Goal: Task Accomplishment & Management: Manage account settings

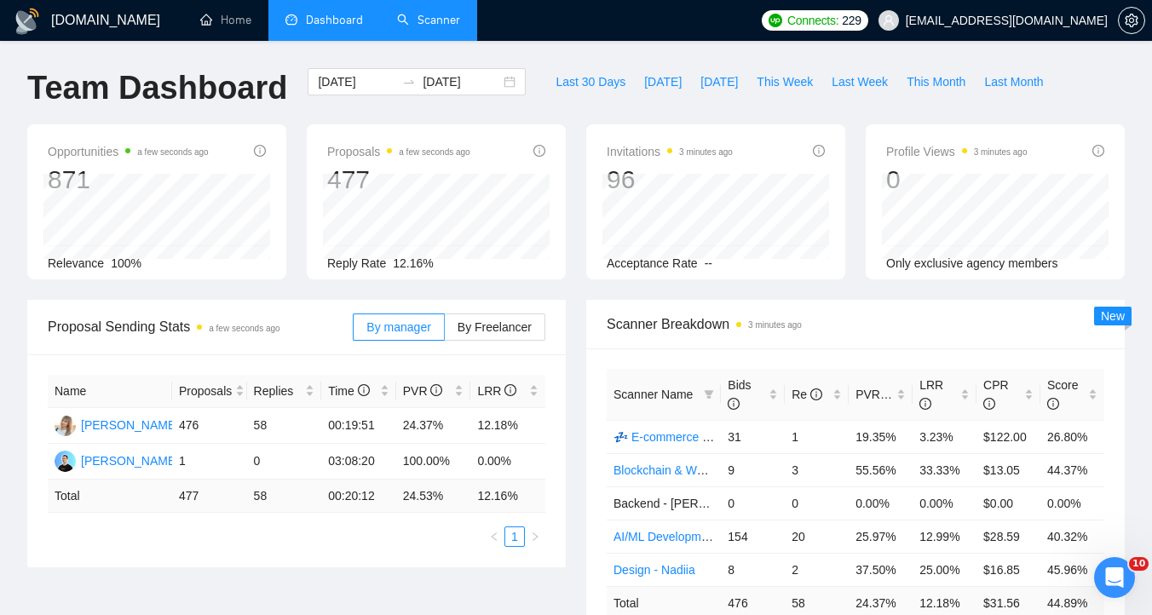
click at [450, 27] on link "Scanner" at bounding box center [428, 20] width 63 height 14
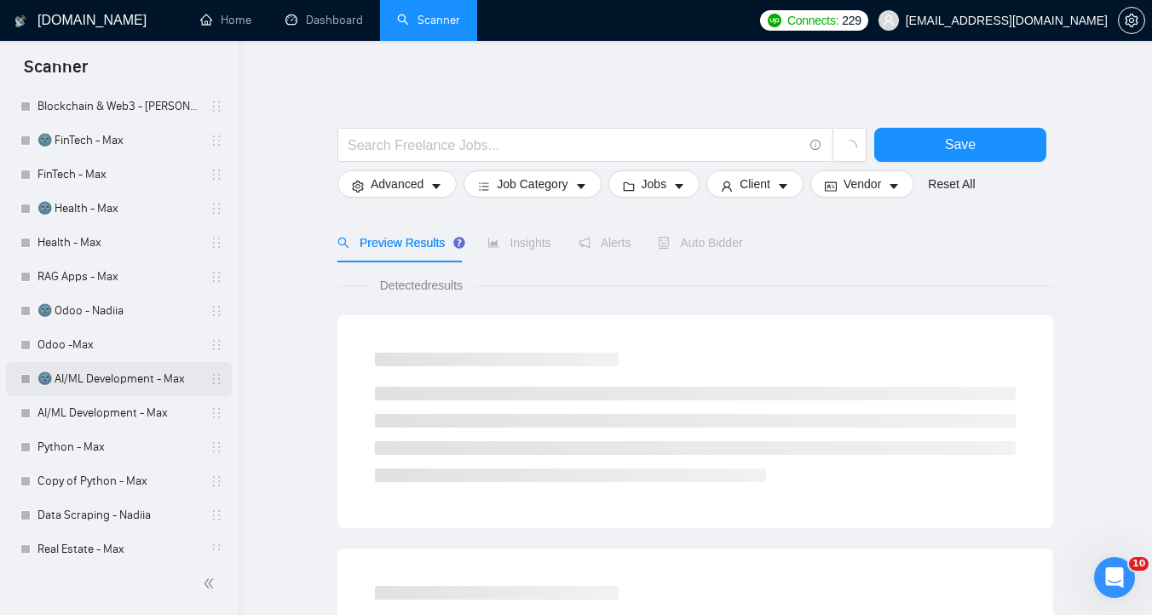
scroll to position [292, 0]
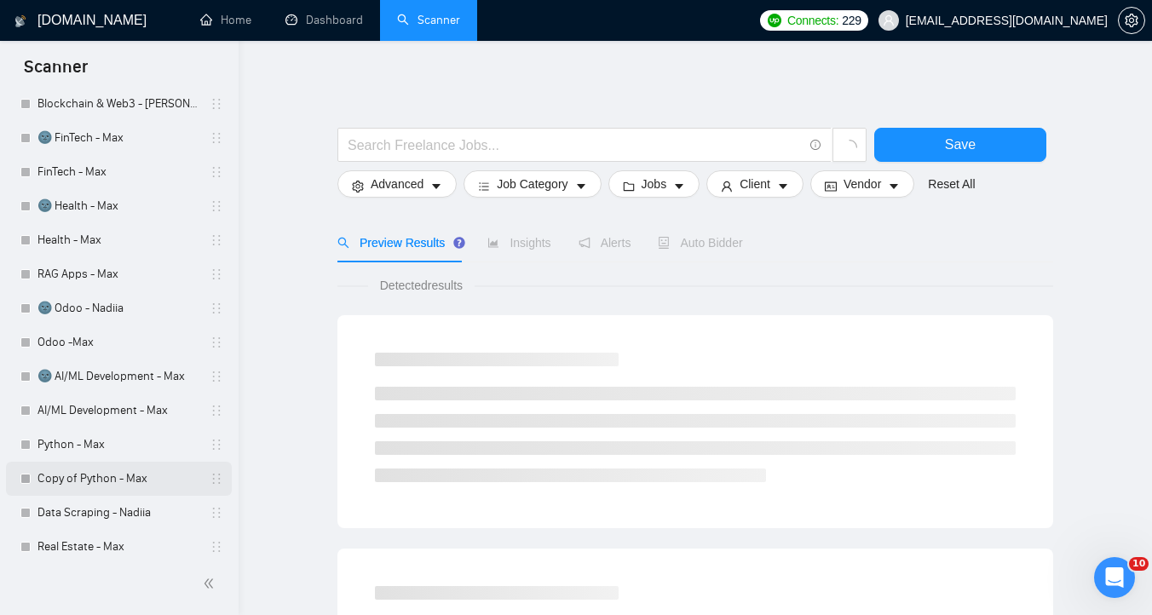
click at [124, 487] on link "Copy of Python - Max" at bounding box center [118, 479] width 162 height 34
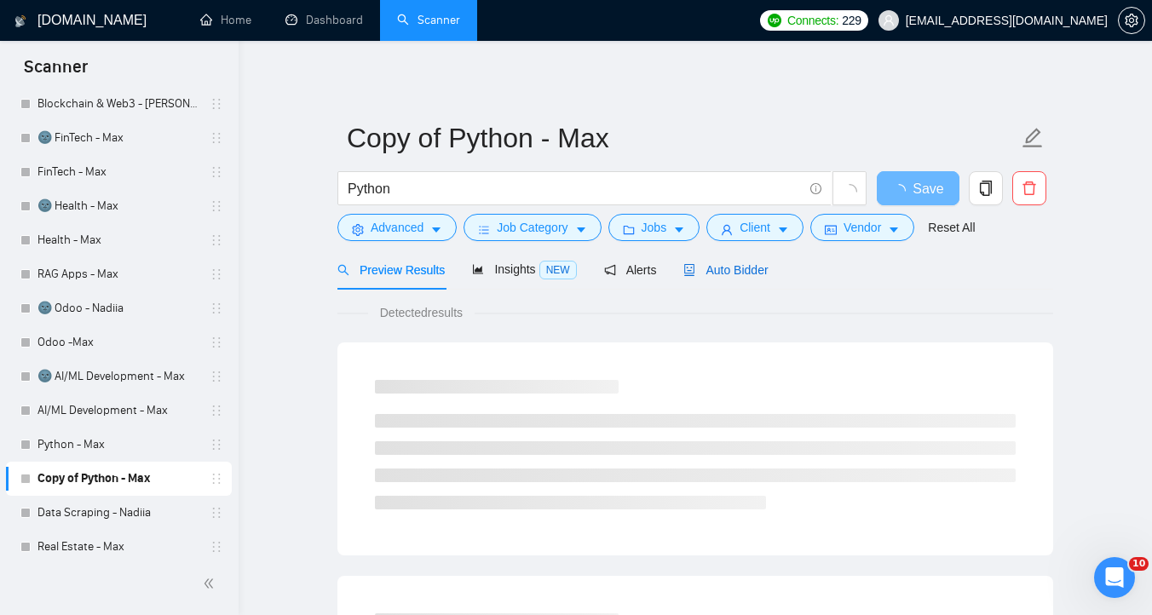
click at [736, 278] on div "Auto Bidder" at bounding box center [725, 270] width 84 height 19
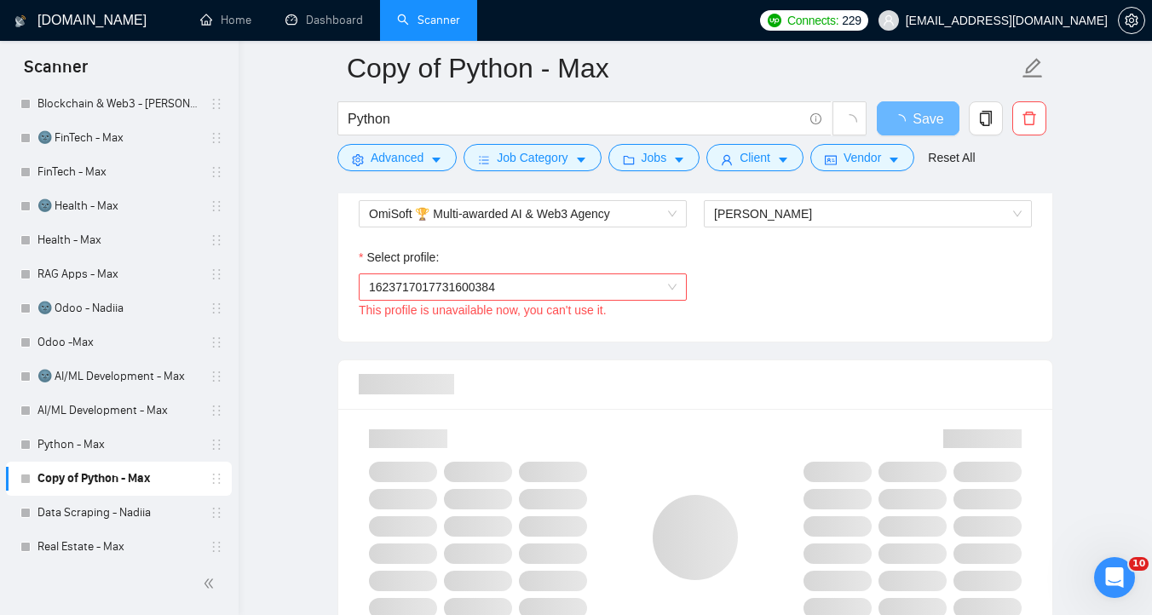
scroll to position [863, 0]
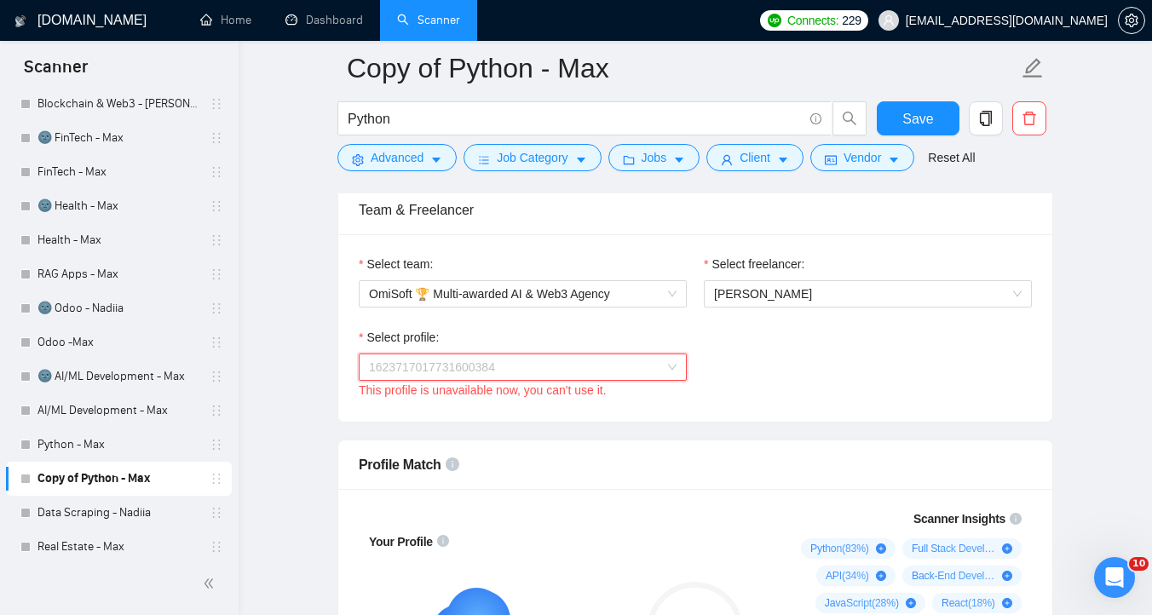
click at [588, 371] on span "1623717017731600384" at bounding box center [523, 367] width 308 height 26
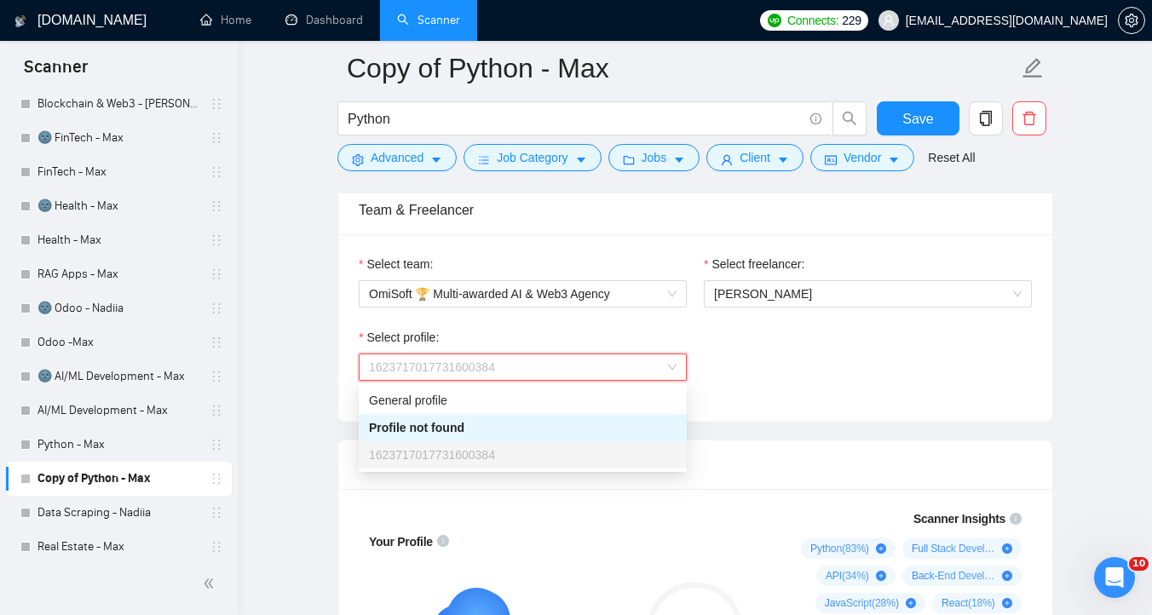
click at [805, 355] on div "Select profile: 1623717017731600384 This profile is unavailable now, you can't …" at bounding box center [695, 364] width 690 height 73
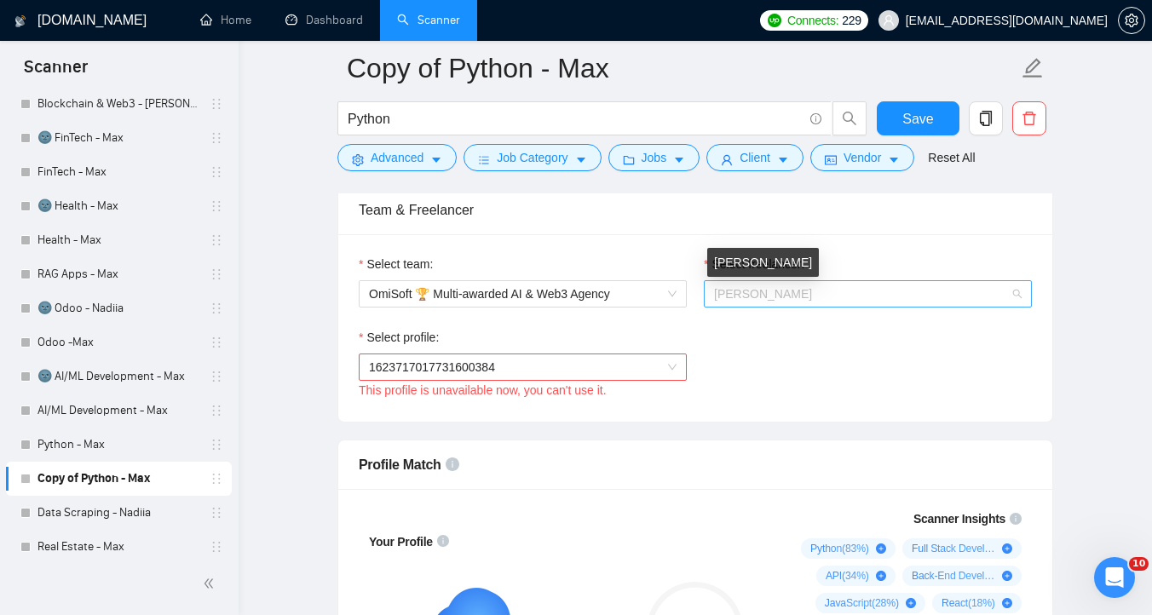
click at [803, 296] on span "[PERSON_NAME]" at bounding box center [763, 294] width 98 height 14
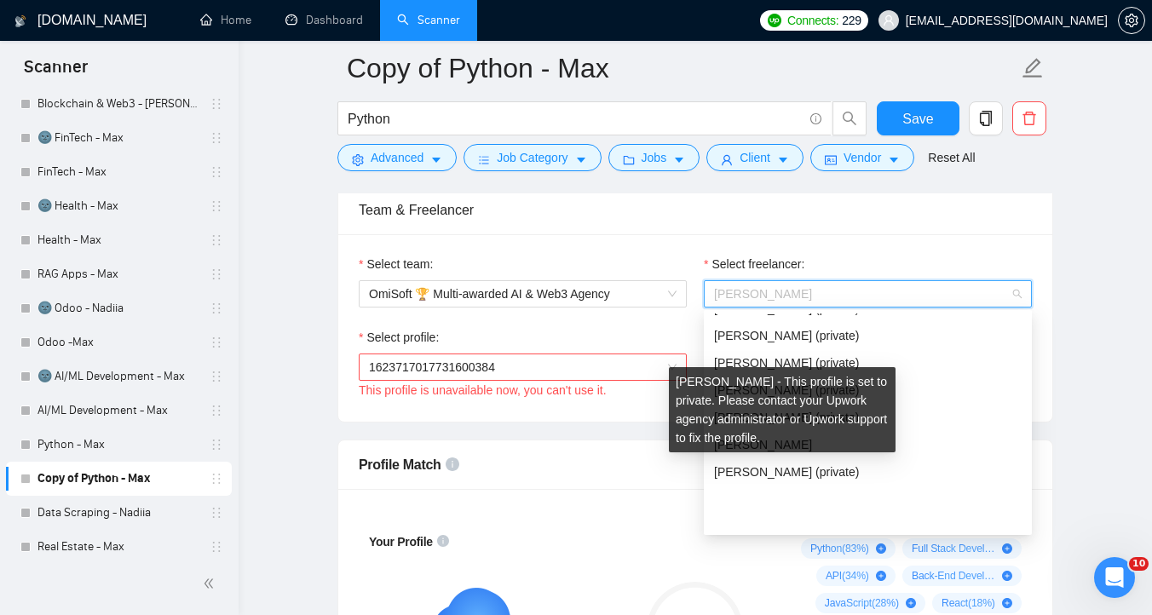
scroll to position [709, 0]
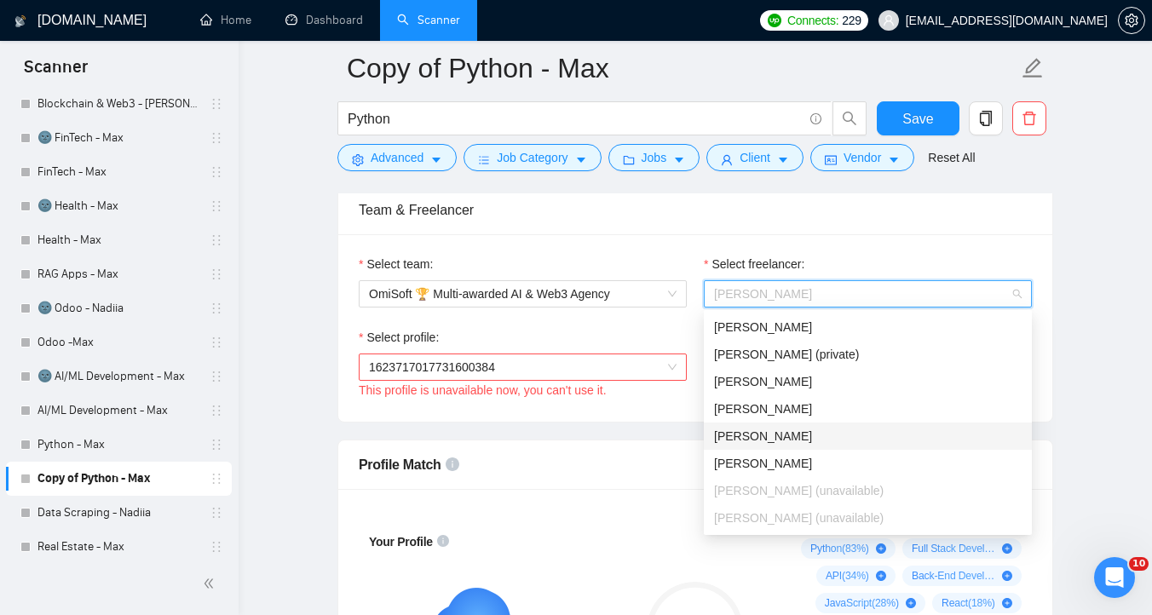
click at [828, 441] on div "[PERSON_NAME]" at bounding box center [868, 436] width 308 height 19
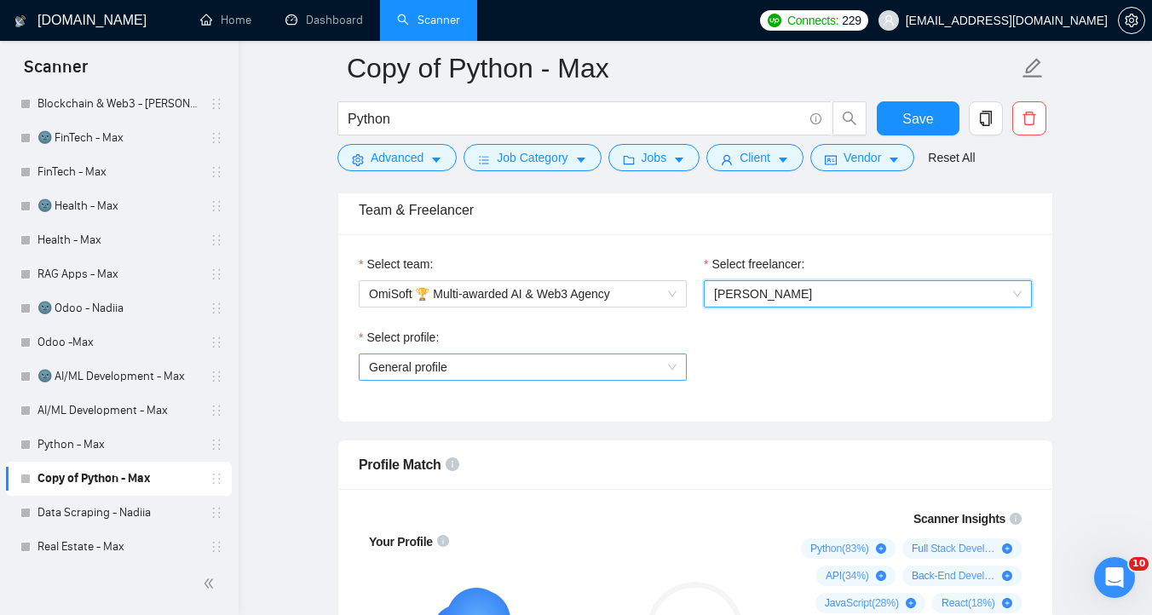
click at [635, 370] on span "General profile" at bounding box center [523, 367] width 308 height 26
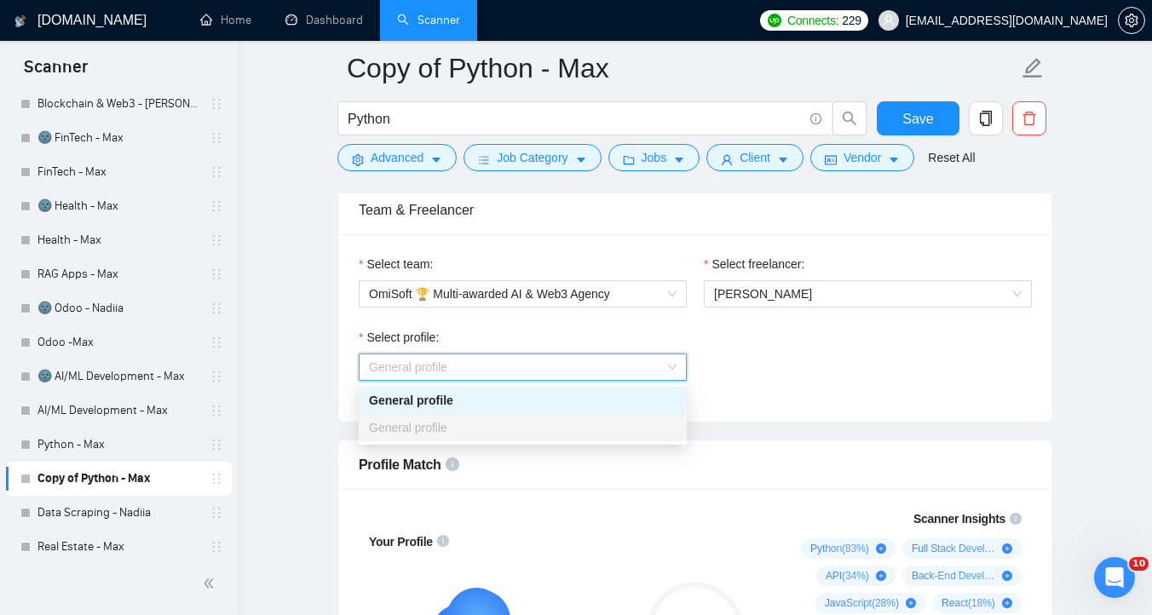
click at [635, 369] on span "General profile" at bounding box center [523, 367] width 308 height 26
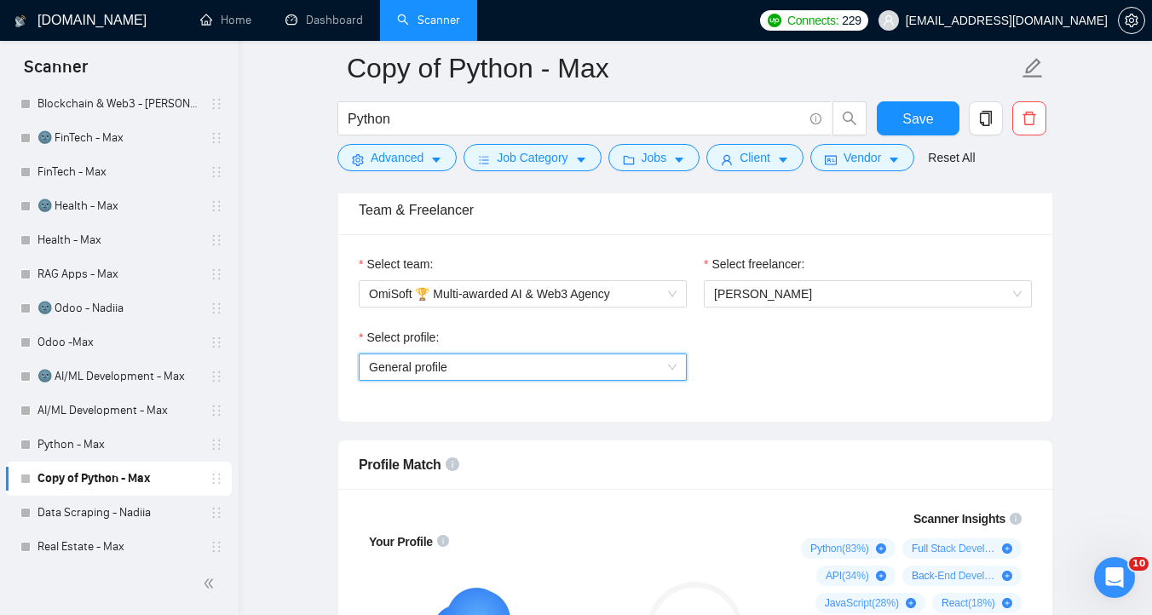
click at [769, 334] on div "Select profile: General profile General profile" at bounding box center [695, 364] width 690 height 73
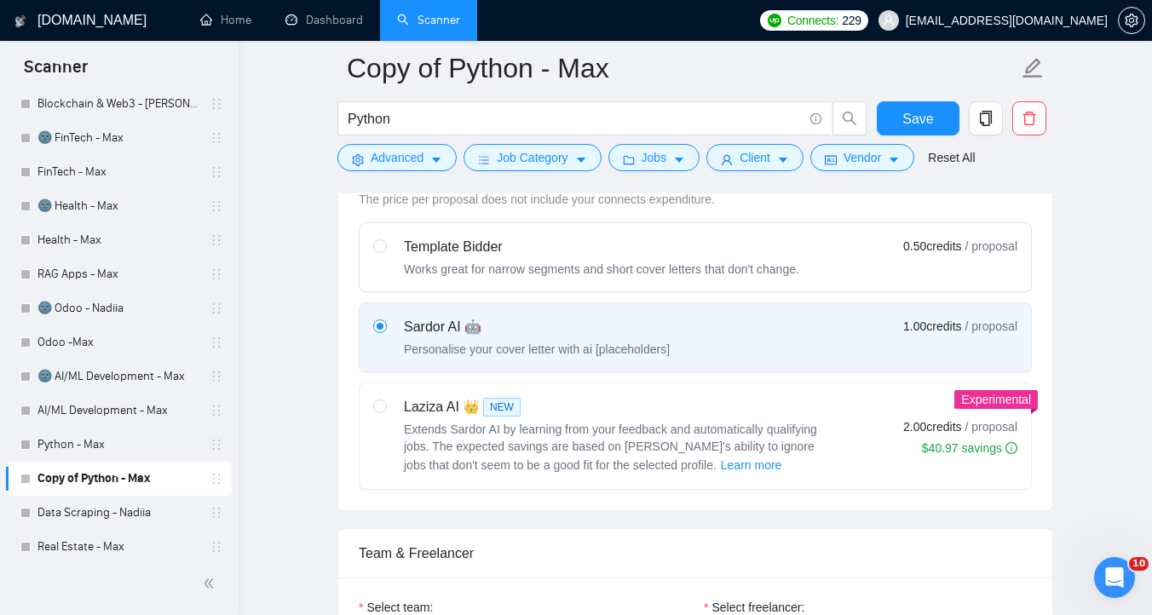
scroll to position [474, 0]
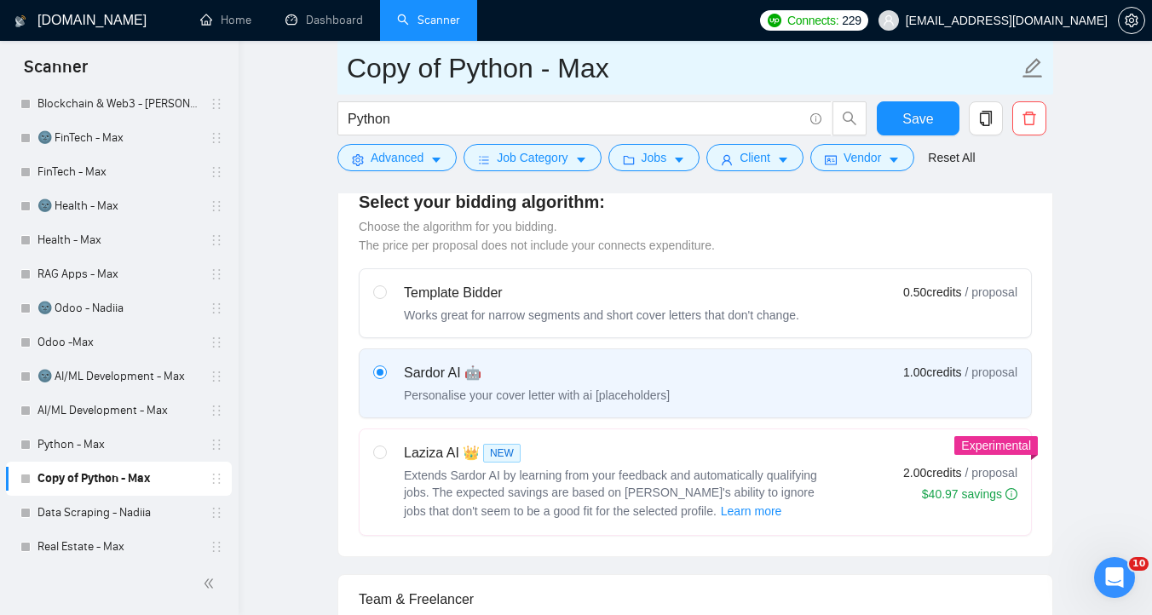
click at [374, 63] on input "Copy of Python - Max" at bounding box center [682, 68] width 671 height 43
click at [590, 63] on input "Copy of Python - Max" at bounding box center [682, 68] width 671 height 43
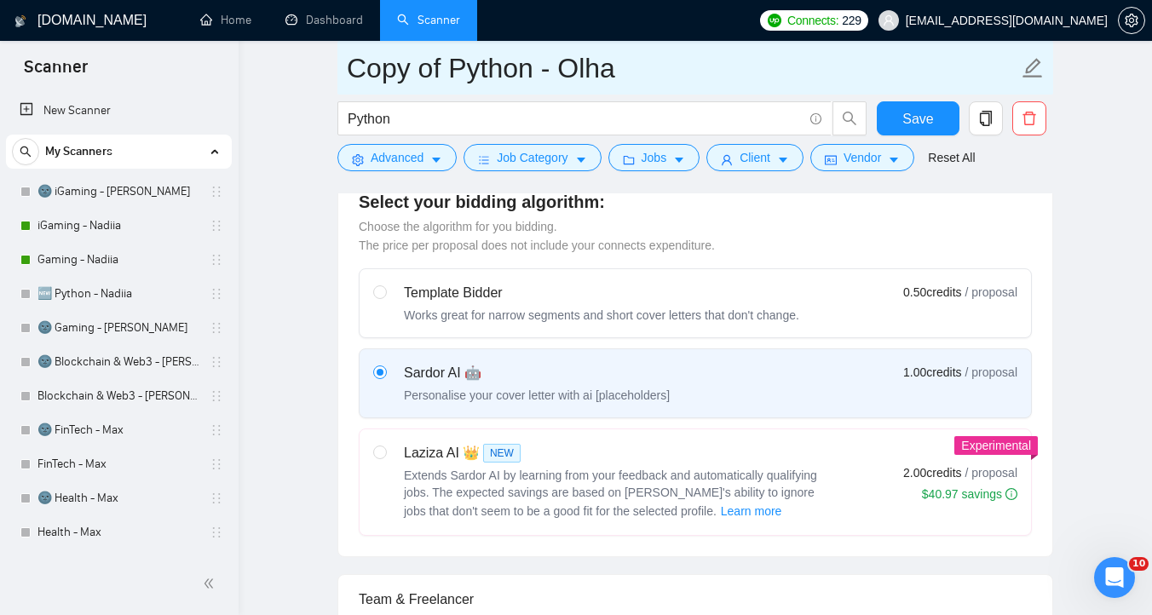
drag, startPoint x: 450, startPoint y: 71, endPoint x: 341, endPoint y: 70, distance: 109.1
click at [341, 70] on span "Copy of Python - Olha" at bounding box center [695, 68] width 716 height 54
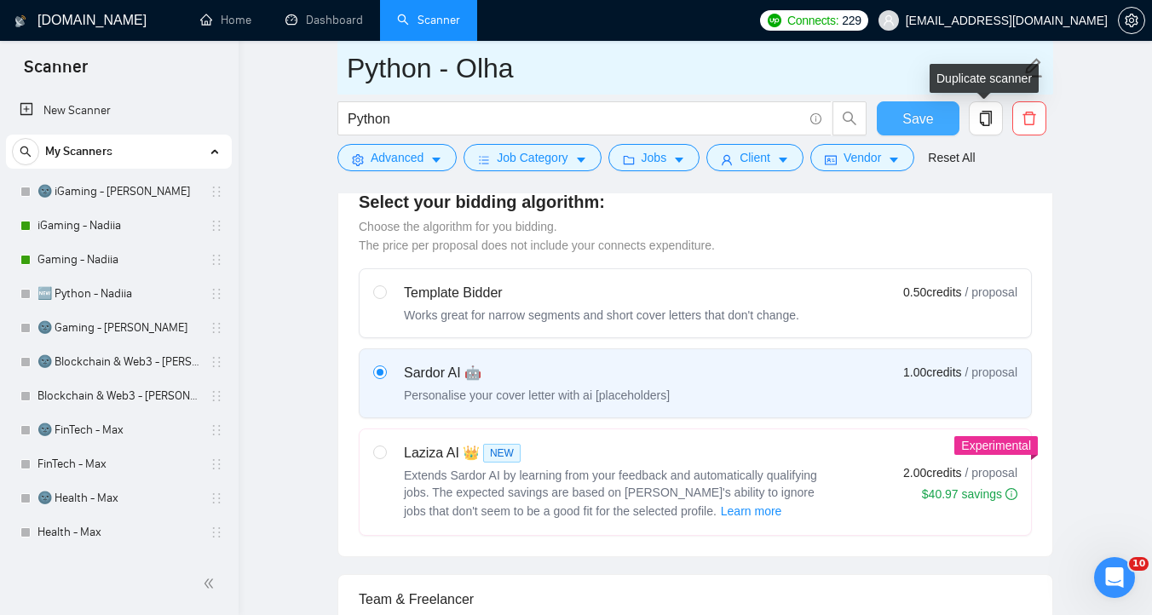
type input "Python - Olha"
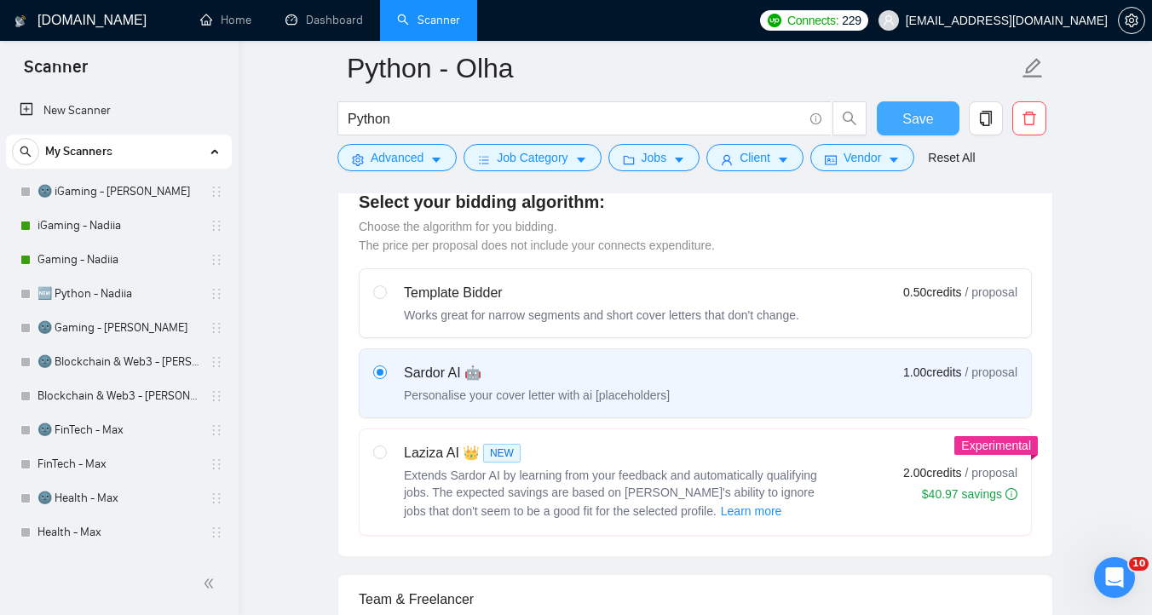
click at [931, 116] on span "Save" at bounding box center [917, 118] width 31 height 21
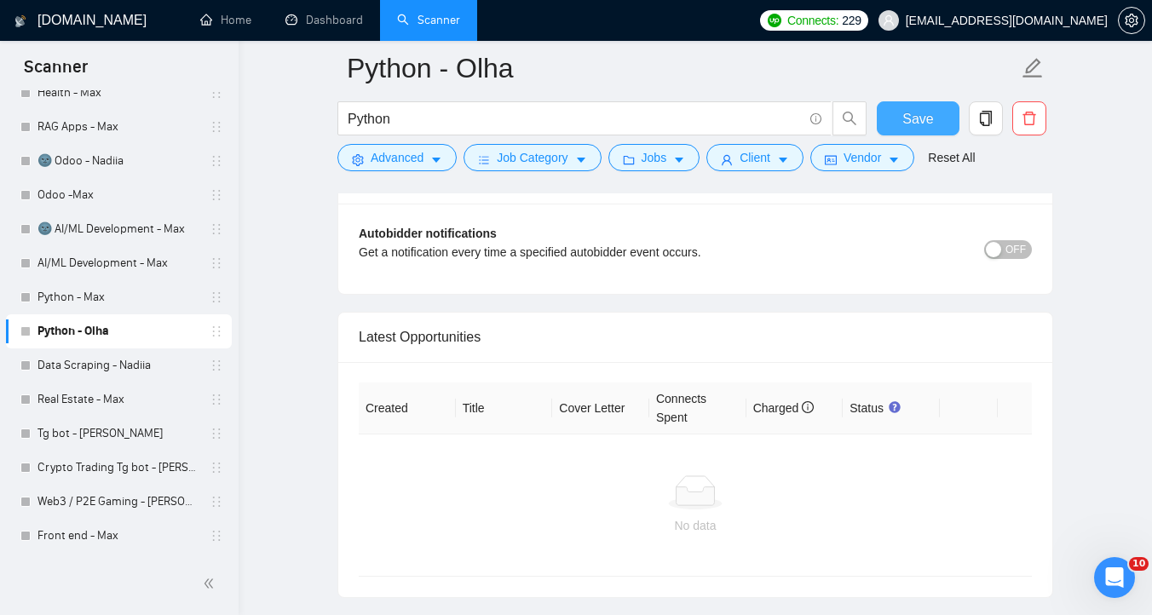
scroll to position [4055, 0]
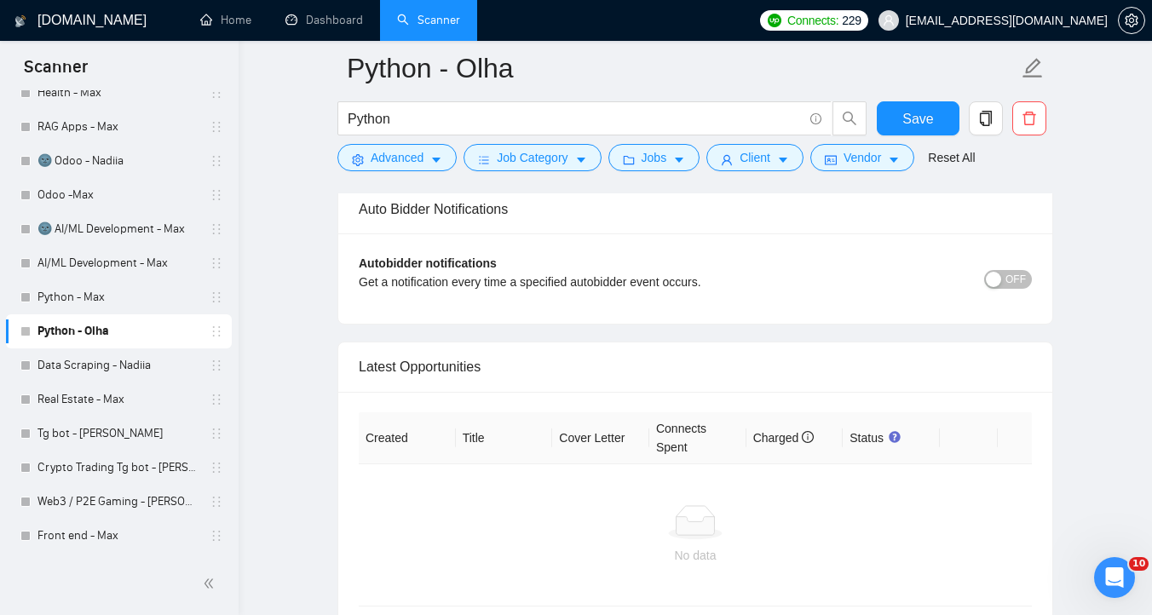
click at [1011, 282] on span "OFF" at bounding box center [1015, 279] width 20 height 19
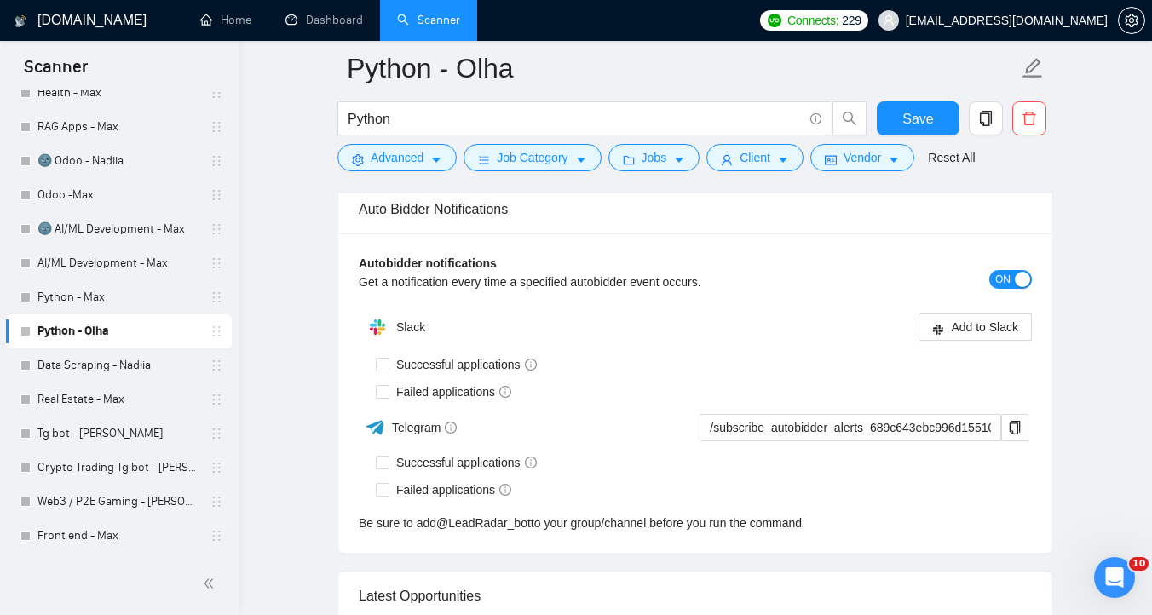
click at [418, 364] on span "Successful applications" at bounding box center [466, 364] width 154 height 19
click at [388, 364] on input "Successful applications" at bounding box center [382, 364] width 12 height 12
checkbox input "true"
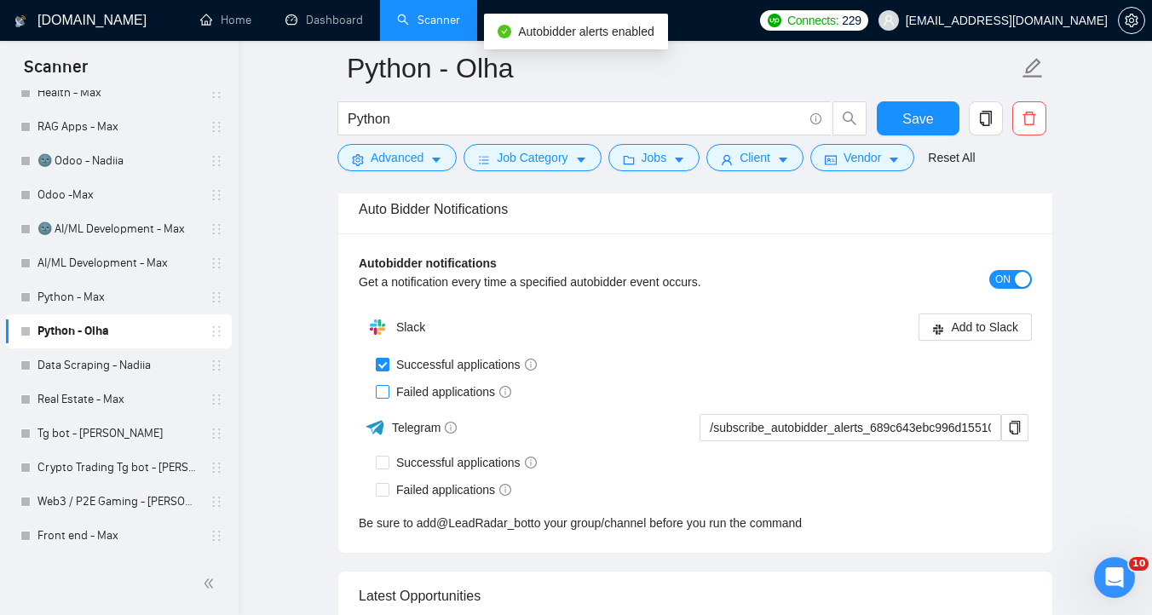
click at [411, 336] on div "Slack" at bounding box center [527, 327] width 337 height 34
click at [455, 383] on span "Failed applications" at bounding box center [453, 392] width 129 height 19
click at [388, 385] on input "Failed applications" at bounding box center [382, 391] width 12 height 12
checkbox input "true"
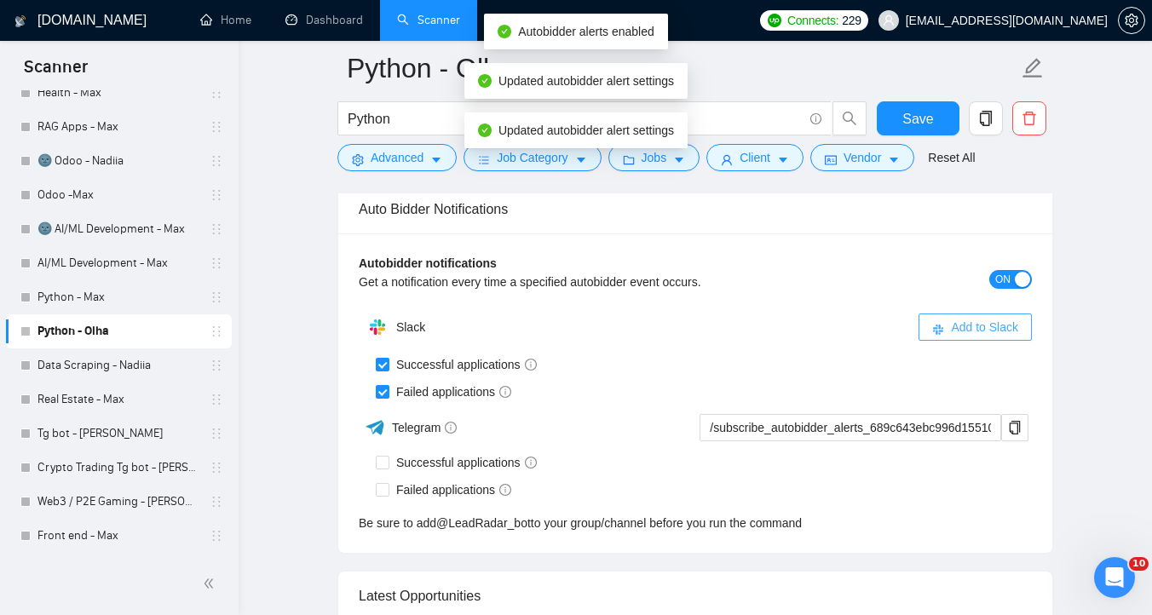
click at [962, 327] on span "Add to Slack" at bounding box center [984, 327] width 67 height 19
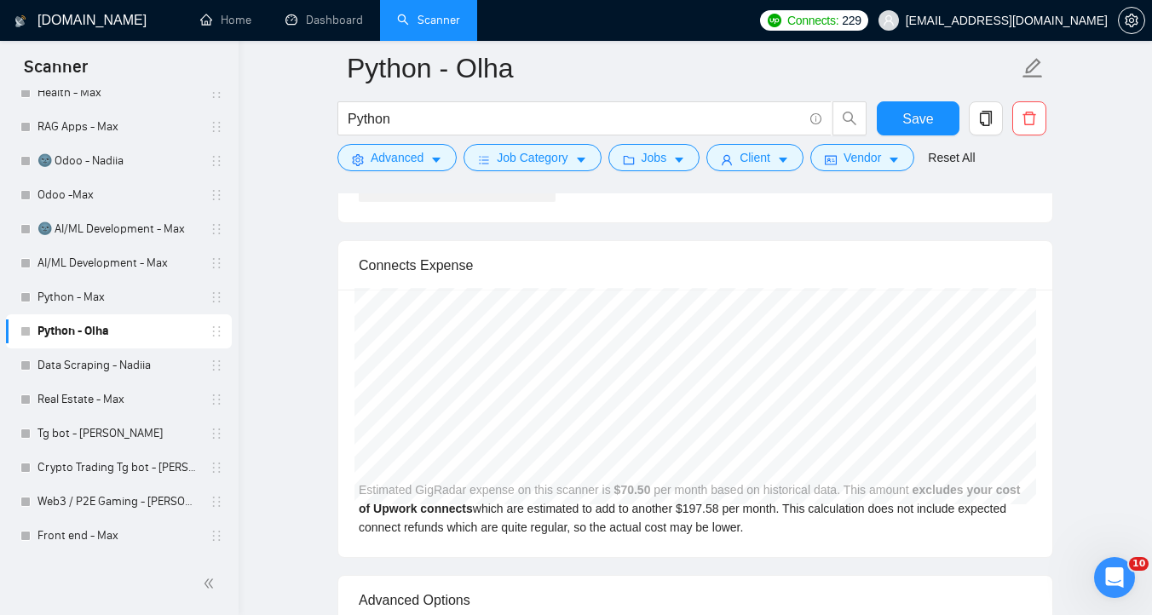
checkbox input "true"
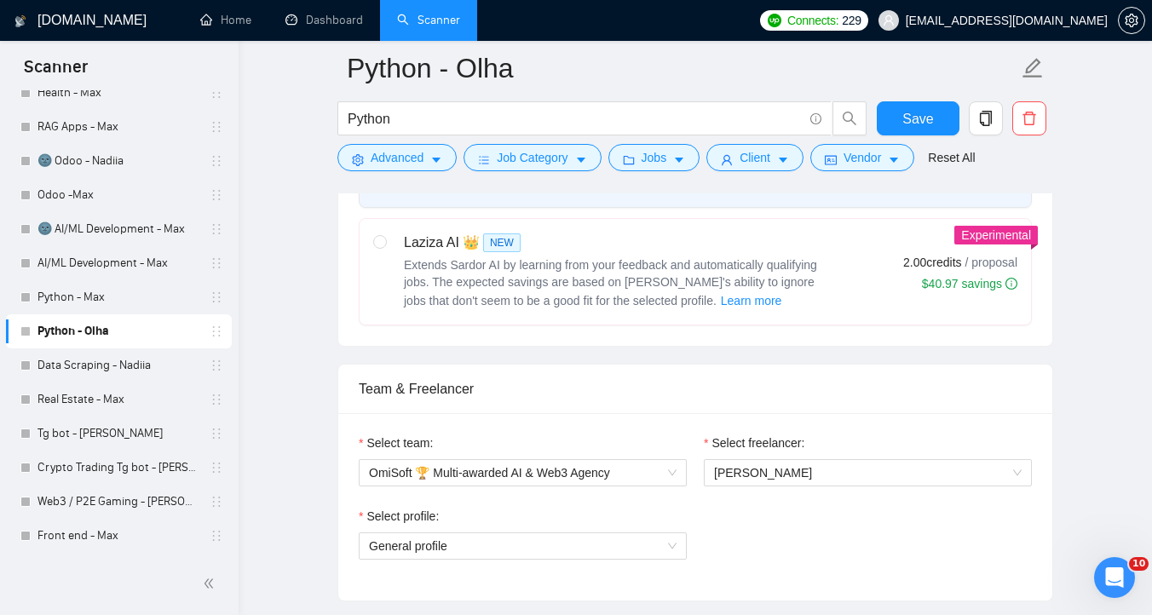
scroll to position [0, 0]
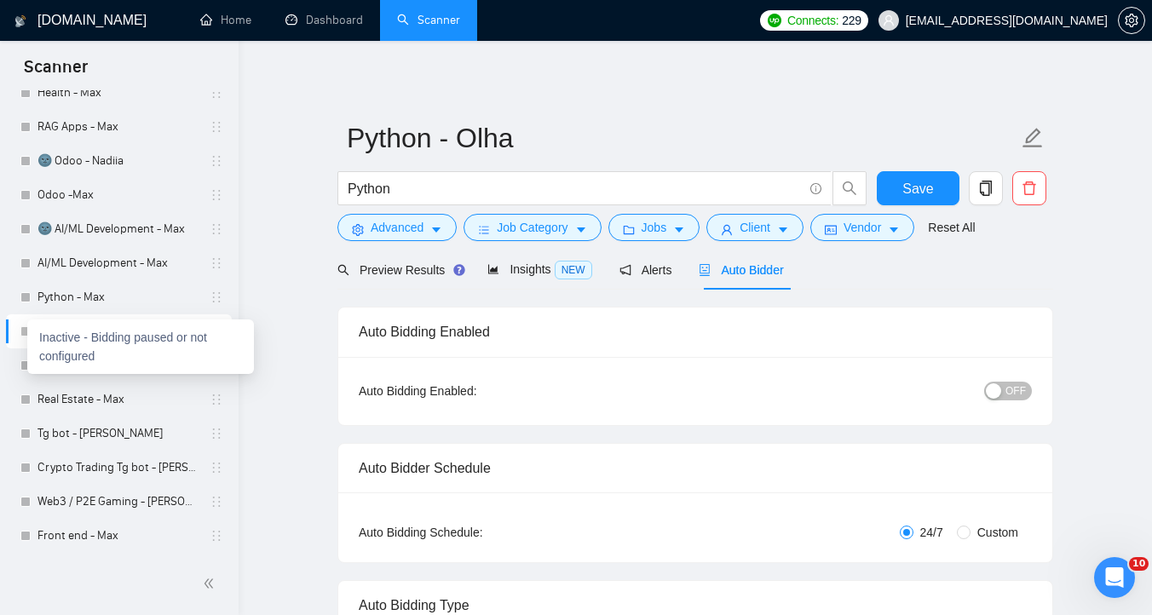
click at [23, 329] on div at bounding box center [25, 331] width 10 height 10
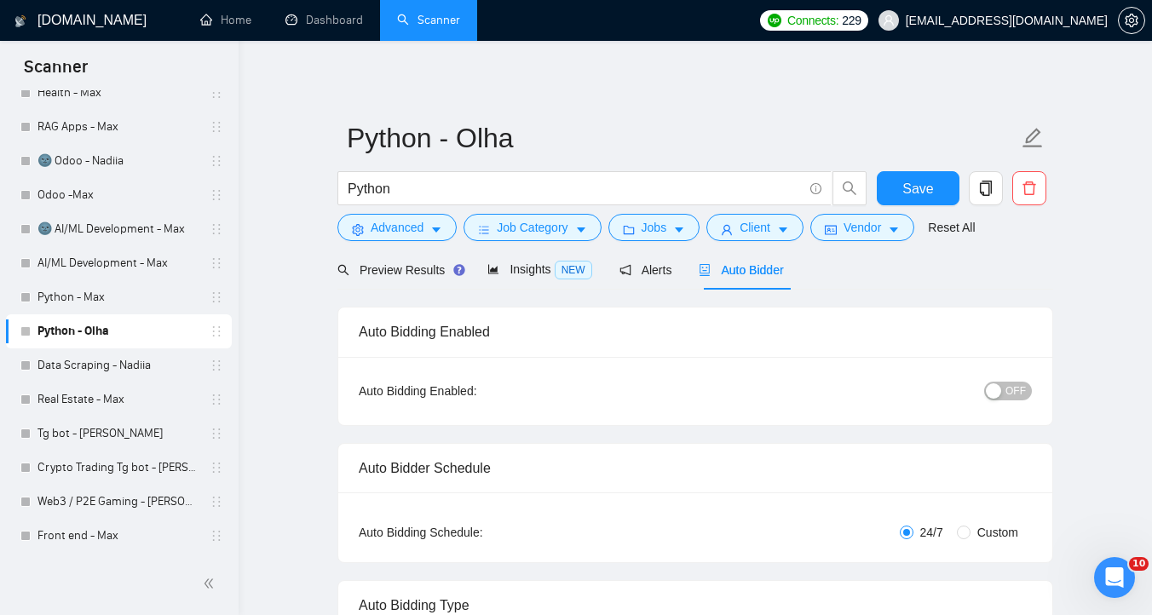
click at [993, 396] on div "button" at bounding box center [993, 390] width 15 height 15
click at [122, 306] on link "Python - Max" at bounding box center [118, 297] width 162 height 34
click at [926, 179] on span "Save" at bounding box center [917, 188] width 31 height 21
click at [79, 296] on link "Python - Max" at bounding box center [118, 297] width 162 height 34
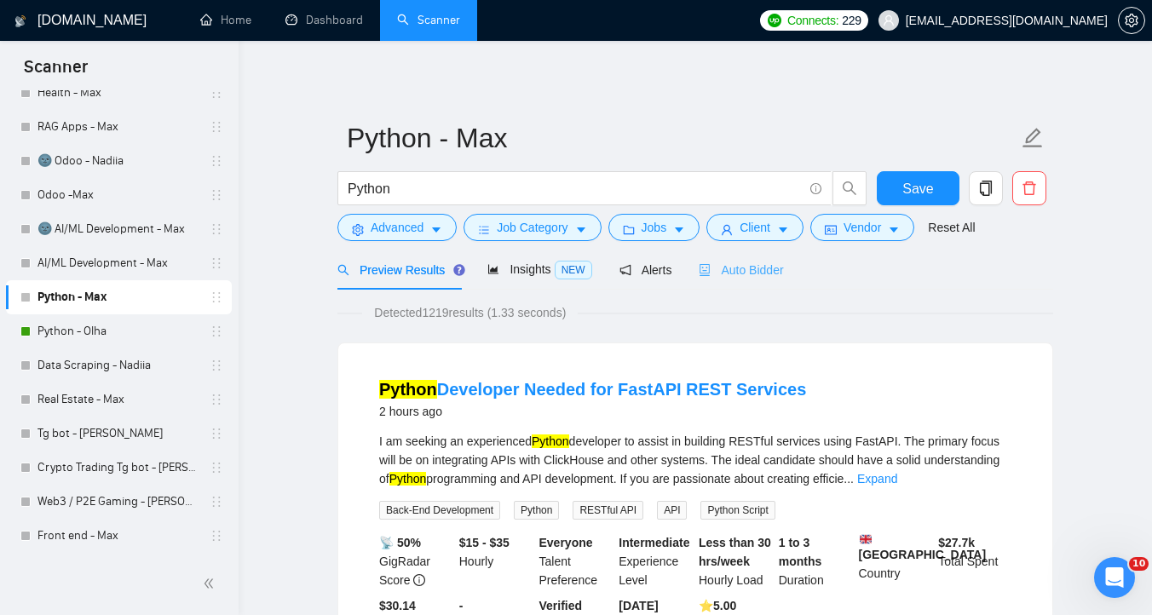
click at [743, 283] on div "Auto Bidder" at bounding box center [741, 270] width 84 height 40
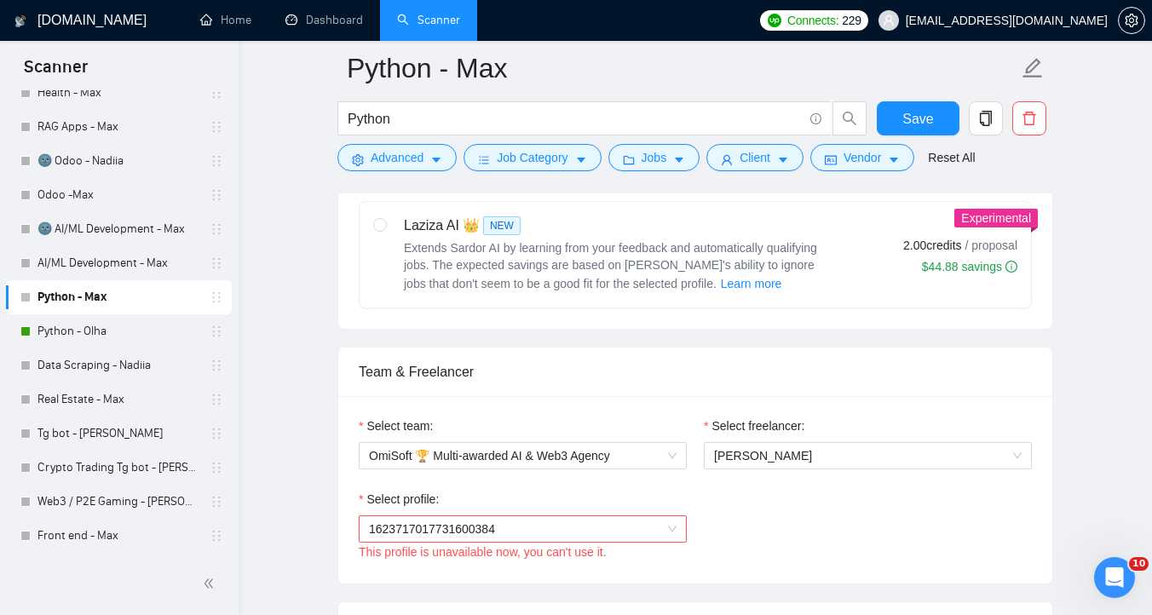
scroll to position [700, 0]
click at [109, 342] on link "Python - Olha" at bounding box center [118, 331] width 162 height 34
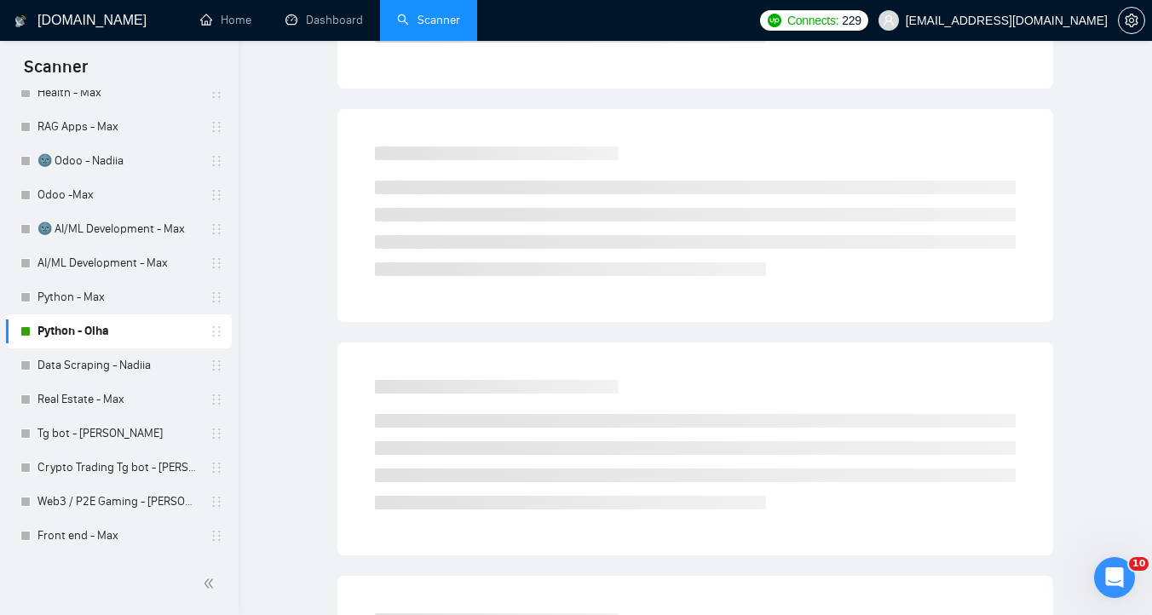
scroll to position [7, 0]
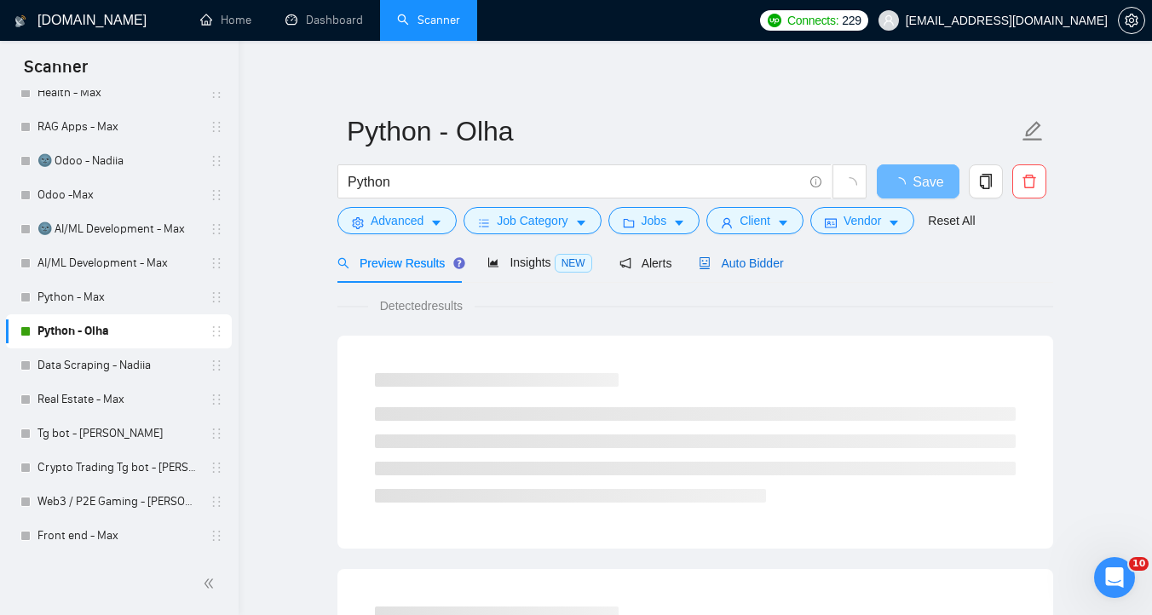
click at [753, 268] on span "Auto Bidder" at bounding box center [741, 263] width 84 height 14
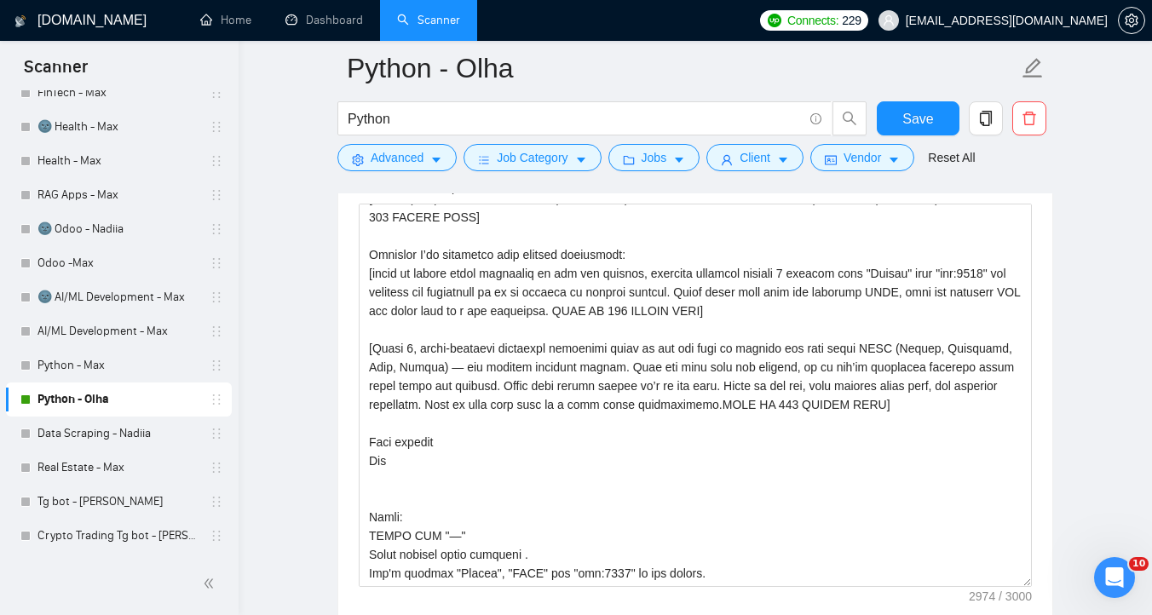
scroll to position [367, 0]
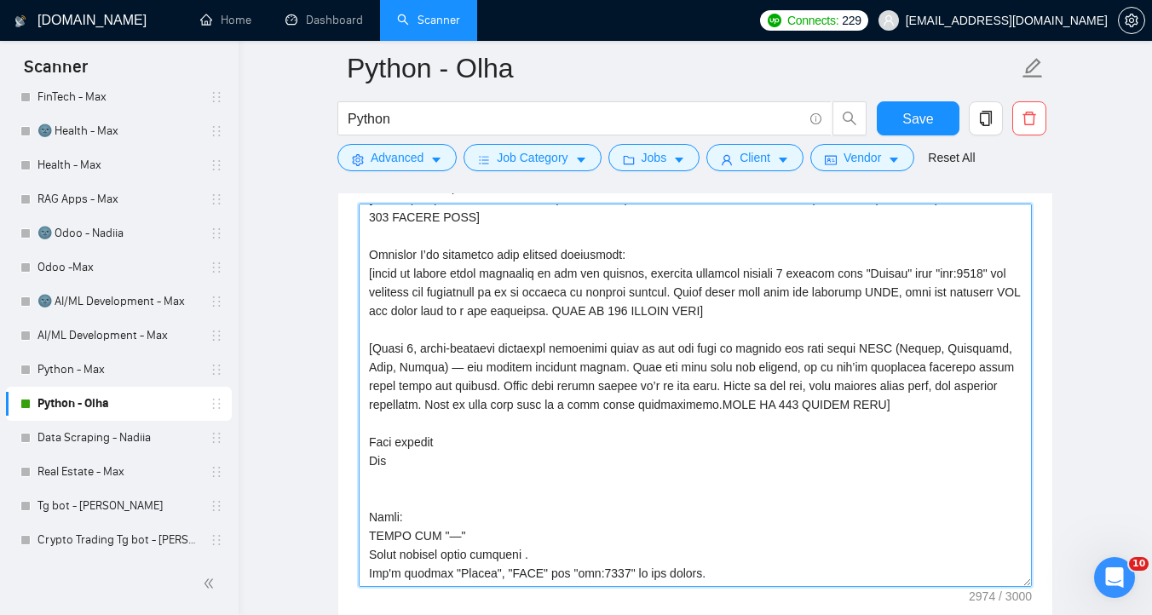
click at [384, 461] on textarea "Cover letter template:" at bounding box center [695, 395] width 673 height 383
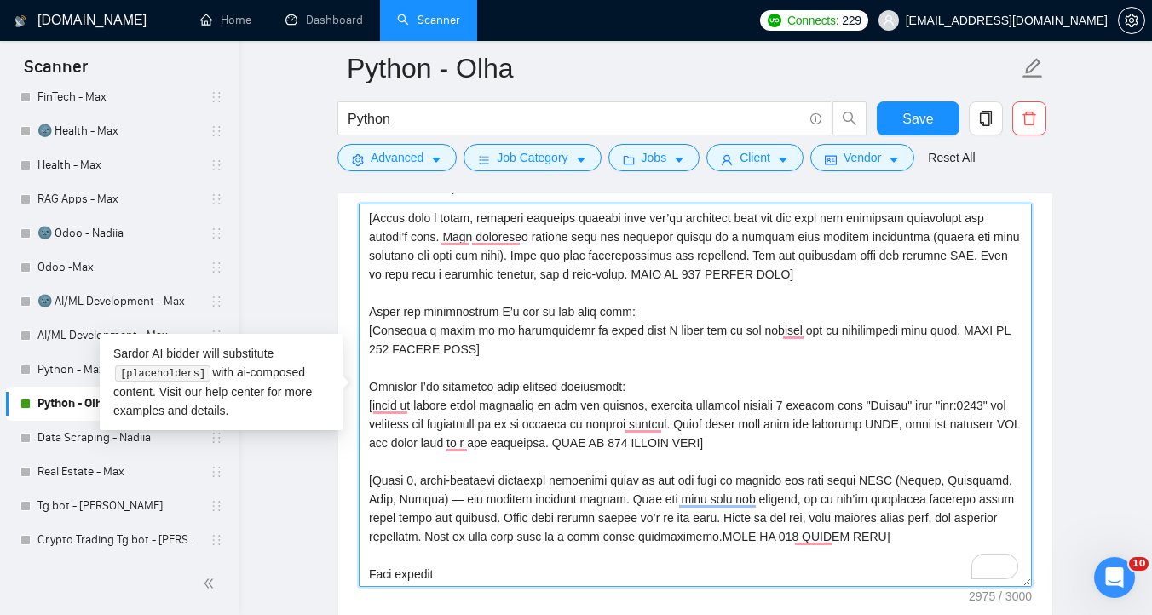
scroll to position [581, 0]
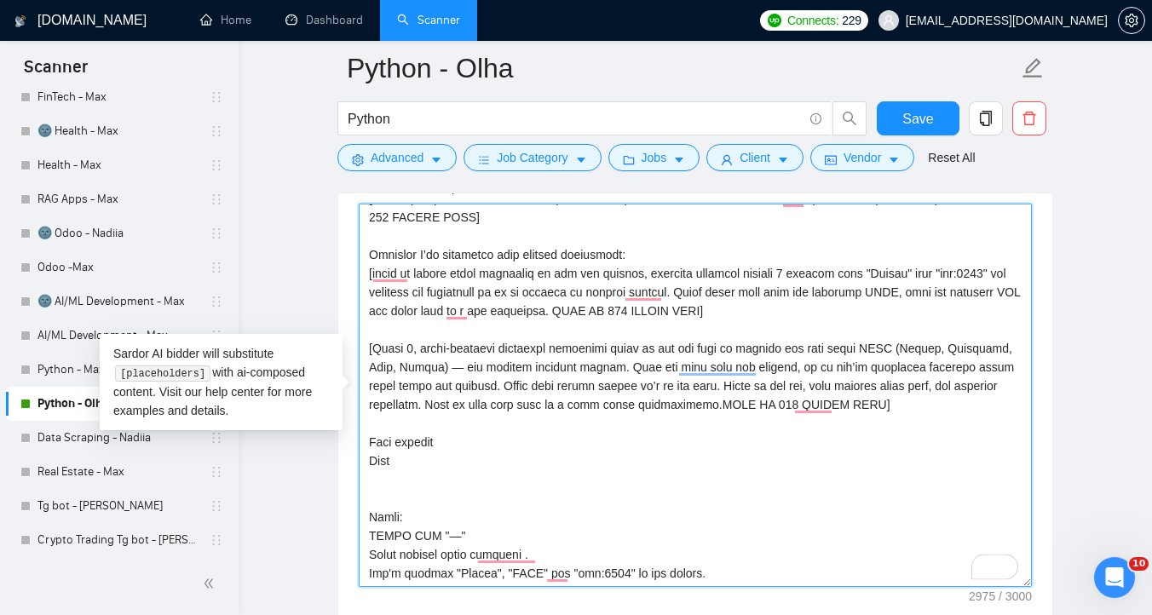
type textarea "Loremipsum dolo sita conse adipi elitse doei: [Tempor= 0. INCI: Utlaboreet Dolo…"
click at [918, 128] on span "Save" at bounding box center [917, 118] width 31 height 21
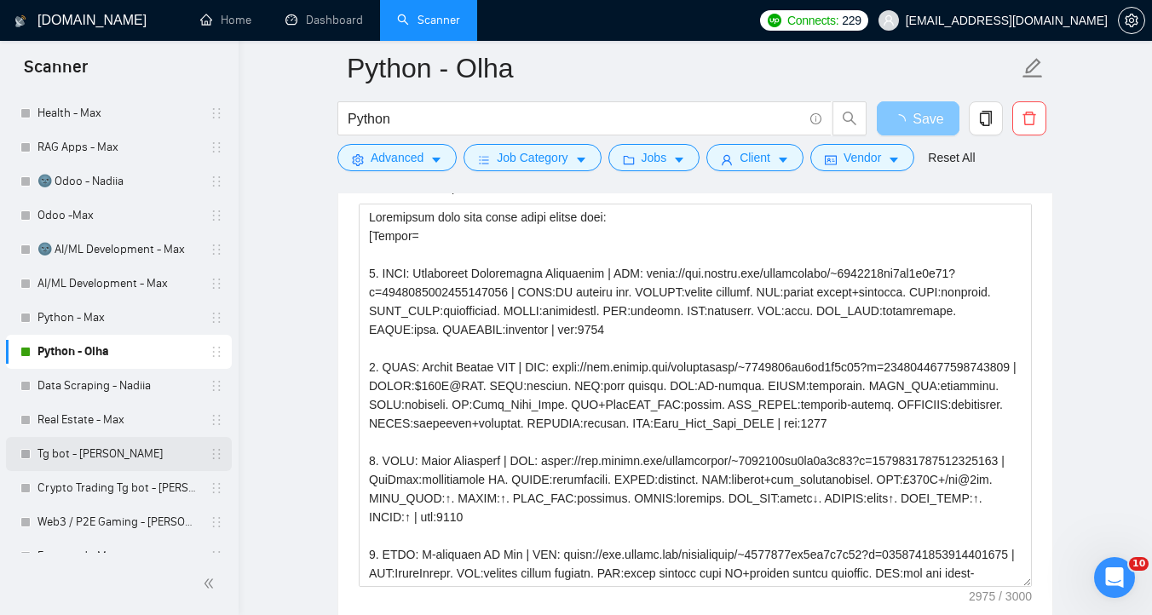
scroll to position [406, 0]
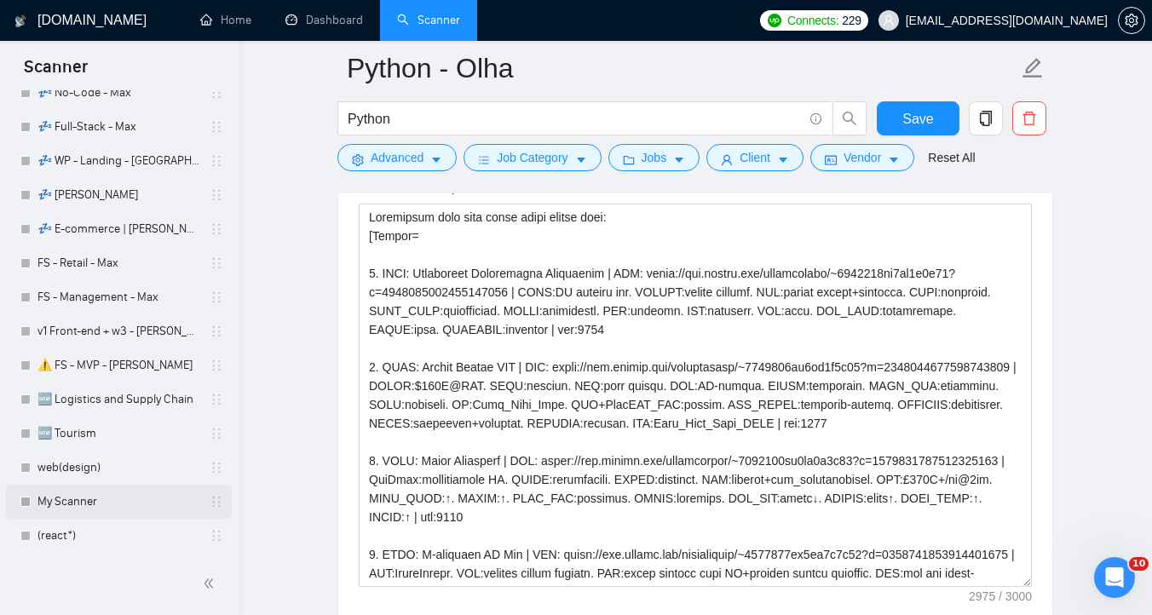
click at [129, 496] on link "My Scanner" at bounding box center [118, 502] width 162 height 34
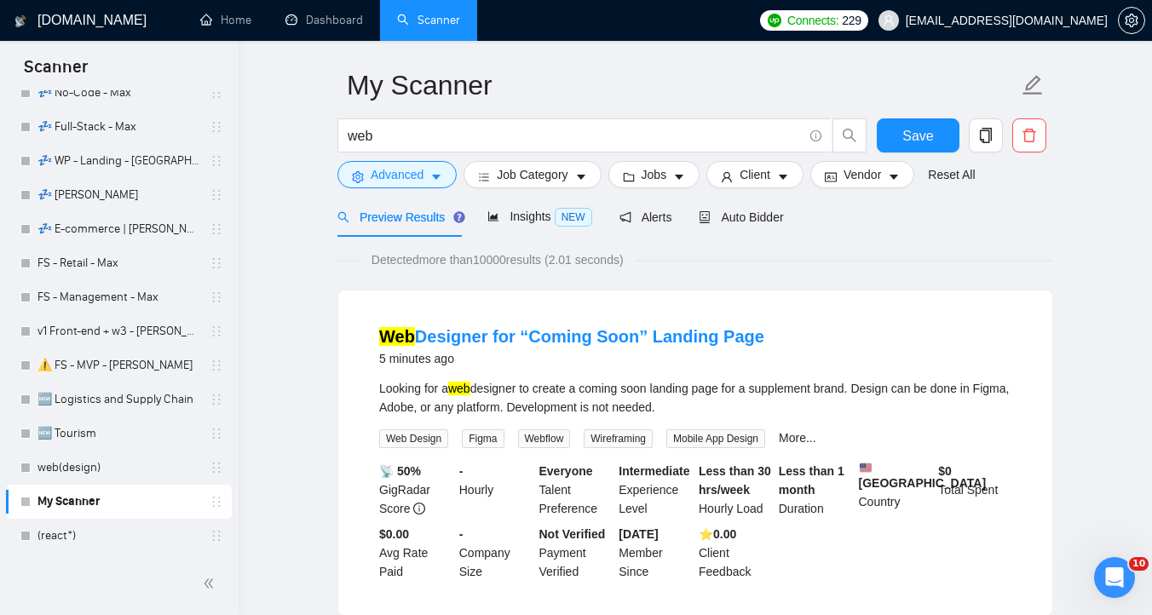
click at [734, 228] on div "Auto Bidder" at bounding box center [741, 217] width 84 height 40
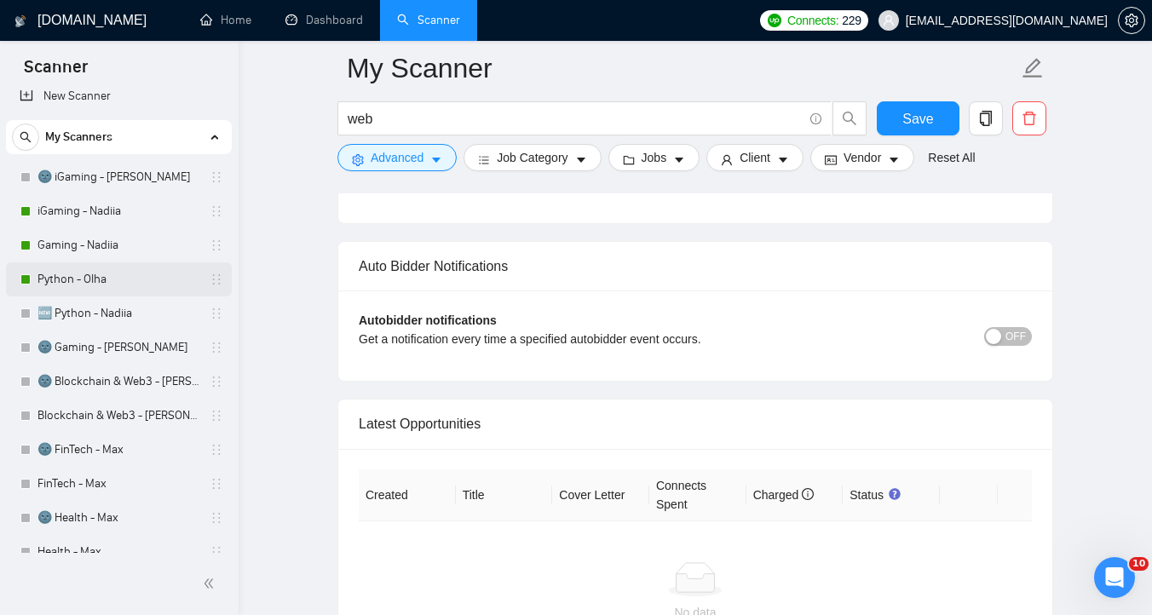
click at [113, 280] on link "Python - Olha" at bounding box center [118, 279] width 162 height 34
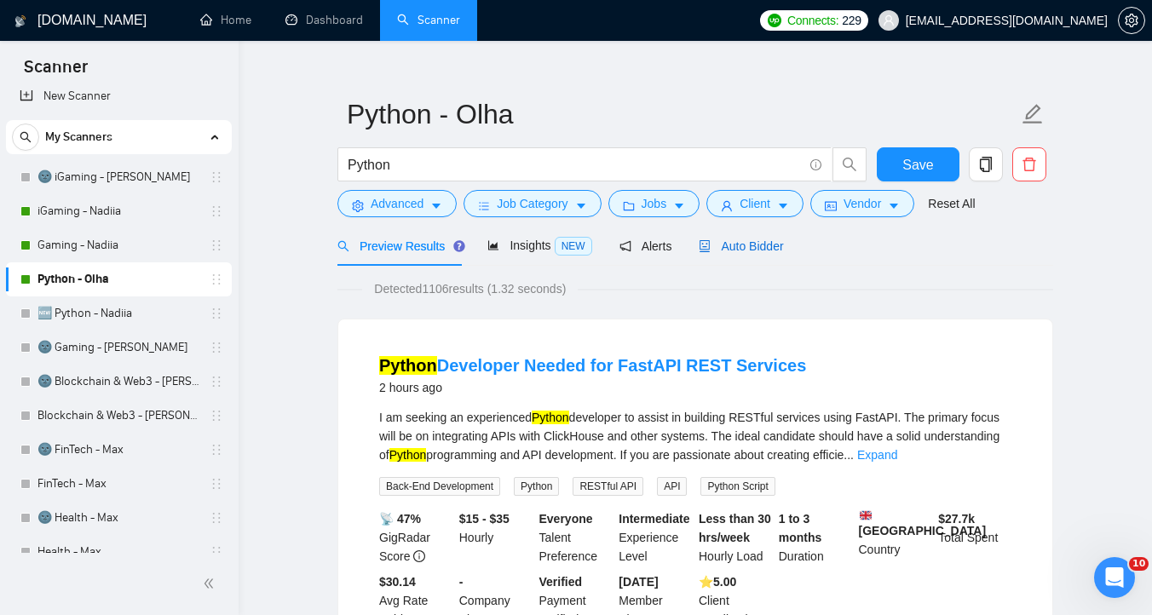
click at [741, 245] on span "Auto Bidder" at bounding box center [741, 246] width 84 height 14
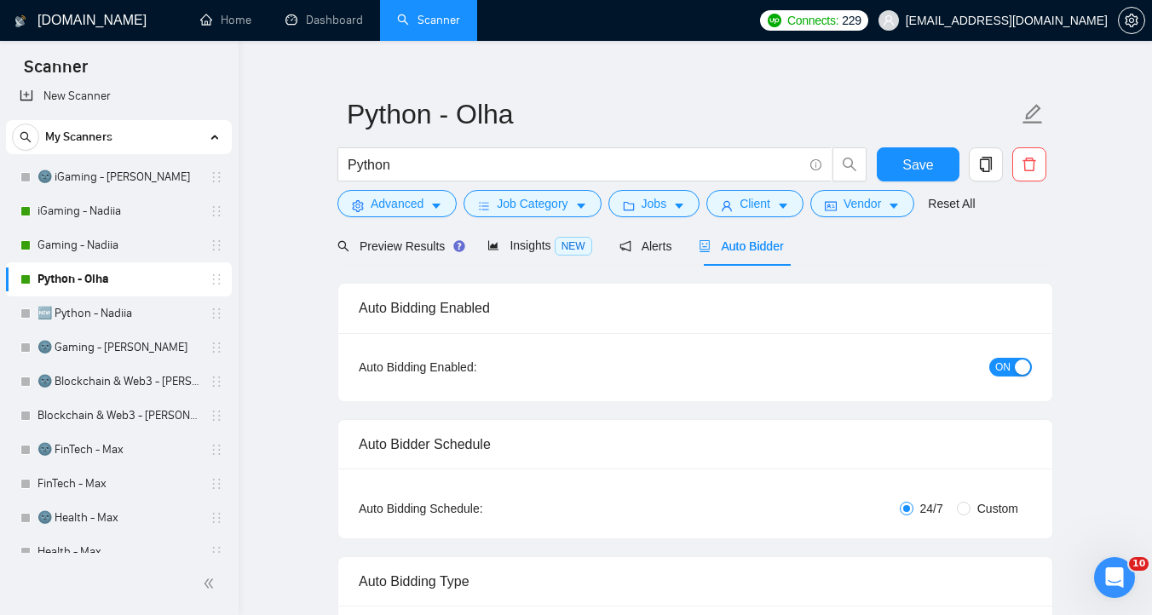
checkbox input "true"
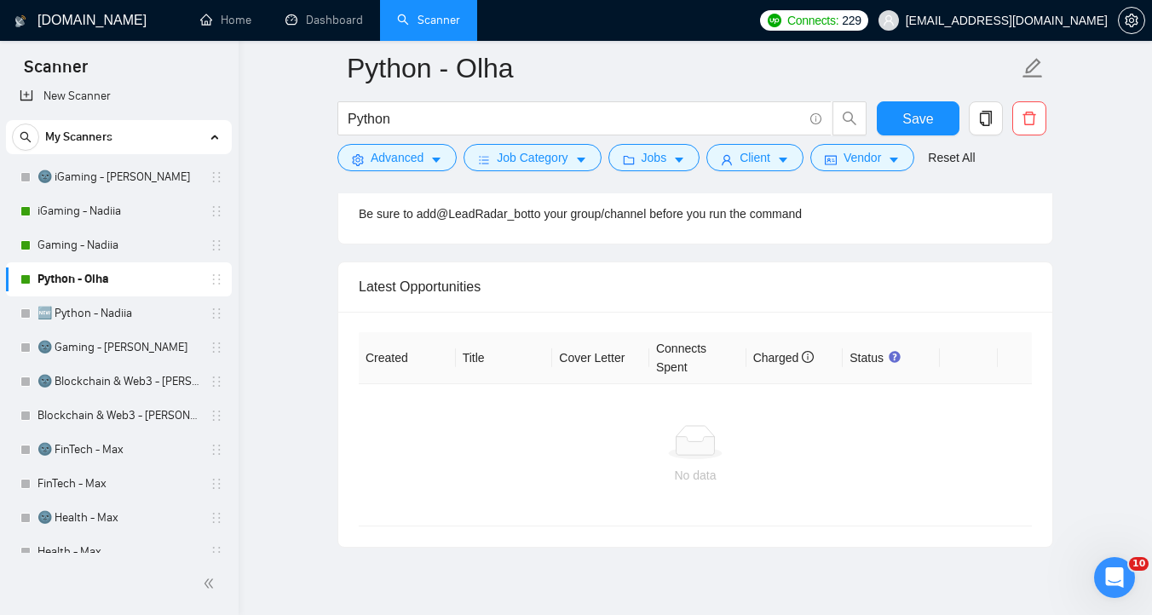
scroll to position [4428, 0]
